Goal: Find contact information: Find contact information

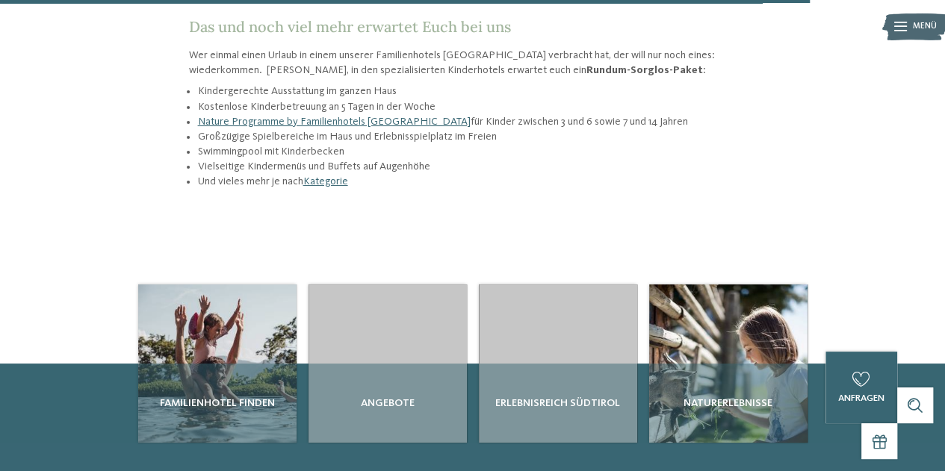
scroll to position [1798, 0]
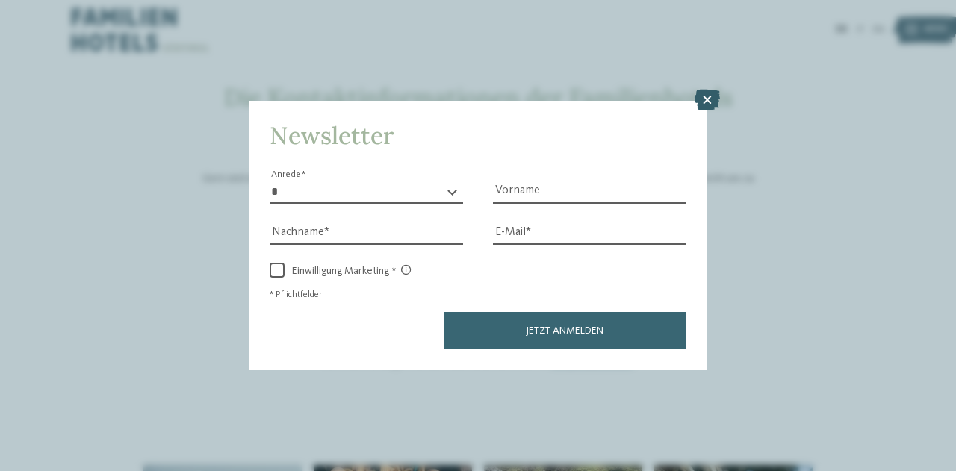
click at [719, 105] on icon at bounding box center [707, 100] width 25 height 21
